Goal: Task Accomplishment & Management: Use online tool/utility

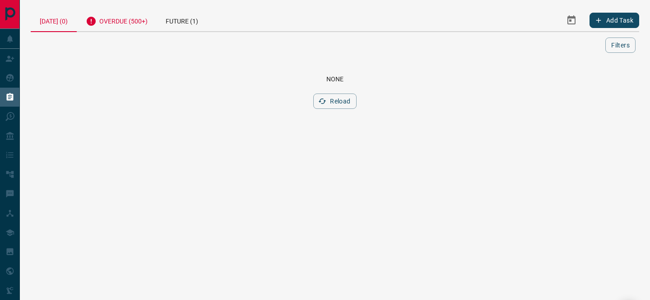
click at [149, 22] on div "Overdue (500+)" at bounding box center [117, 20] width 80 height 22
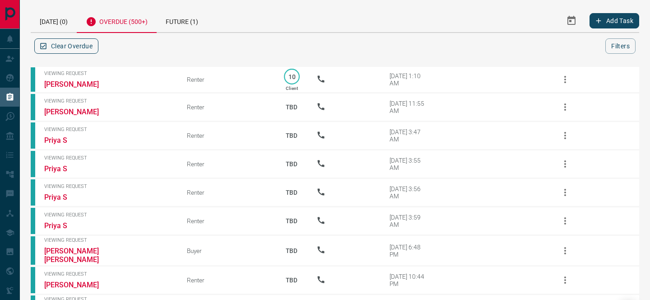
click at [72, 43] on button "Clear Overdue" at bounding box center [66, 45] width 64 height 15
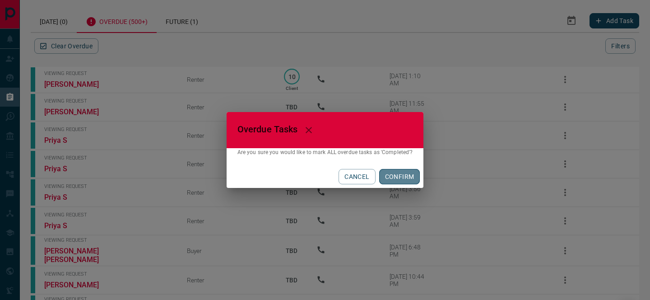
click at [398, 175] on button "CONFIRM" at bounding box center [399, 176] width 41 height 15
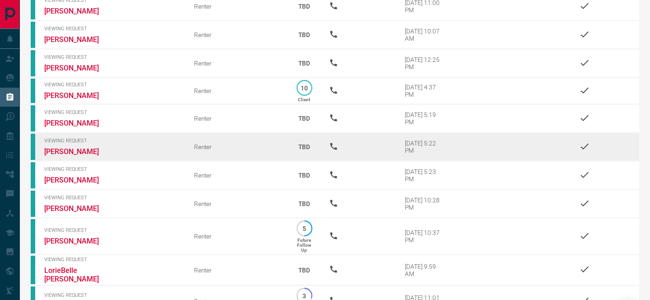
scroll to position [7884, 0]
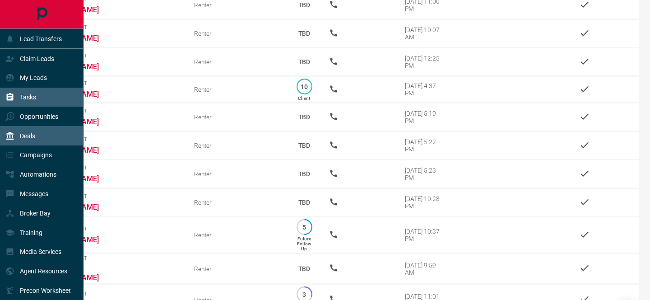
click at [4, 131] on div "Deals" at bounding box center [41, 135] width 83 height 19
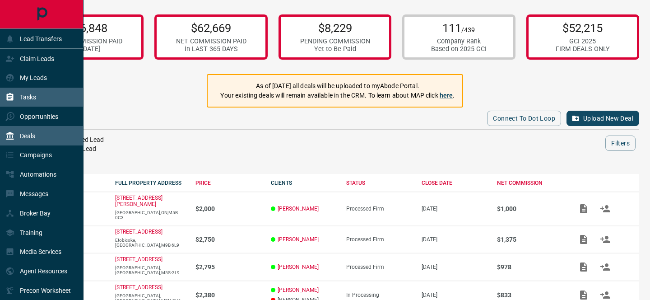
click at [43, 90] on div "Tasks" at bounding box center [41, 97] width 83 height 19
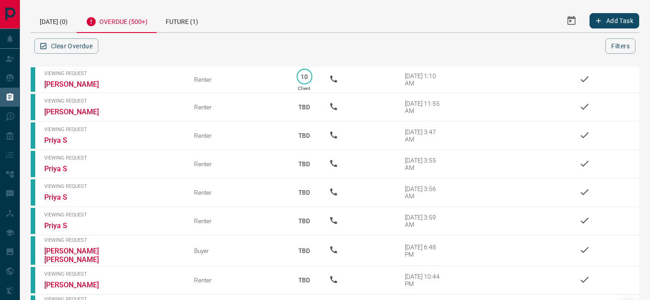
click at [124, 22] on div "Overdue (500+)" at bounding box center [117, 21] width 80 height 24
click at [83, 50] on button "Clear Overdue" at bounding box center [66, 45] width 64 height 15
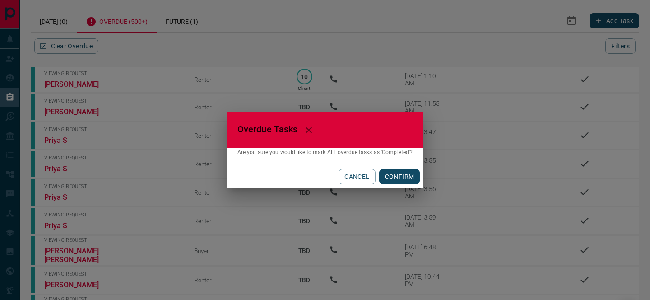
click at [395, 175] on button "CONFIRM" at bounding box center [399, 176] width 41 height 15
